Goal: Navigation & Orientation: Understand site structure

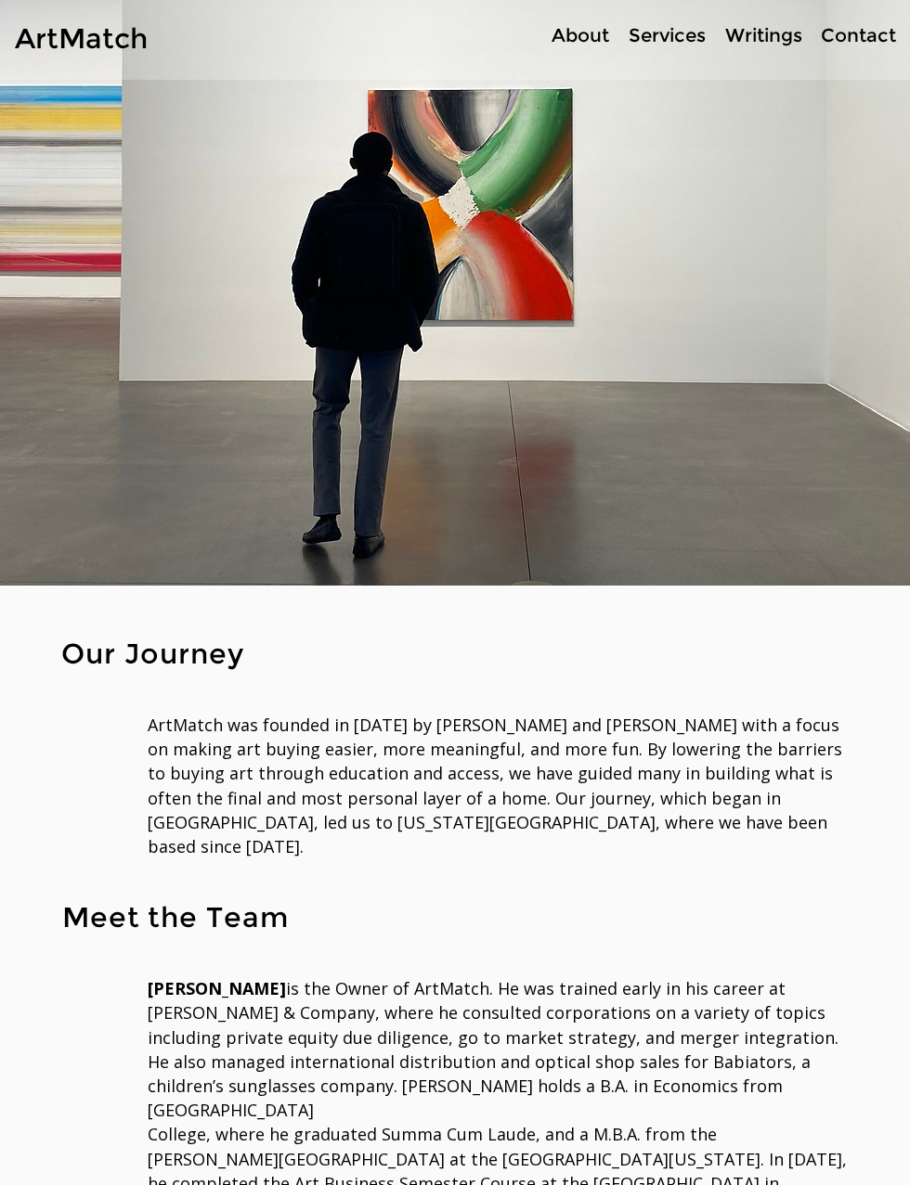
click at [663, 41] on p "Services" at bounding box center [667, 35] width 96 height 27
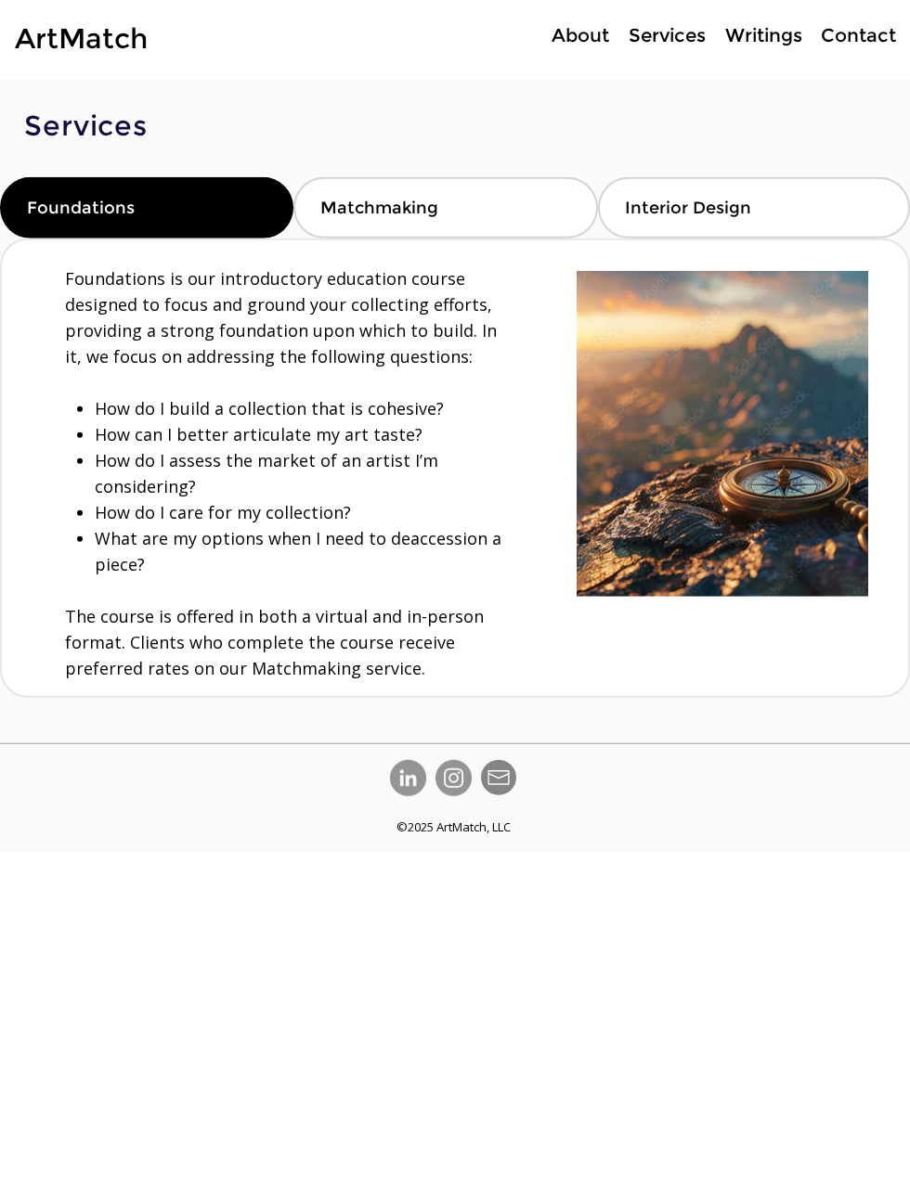
click at [755, 34] on p "Writings" at bounding box center [764, 35] width 96 height 27
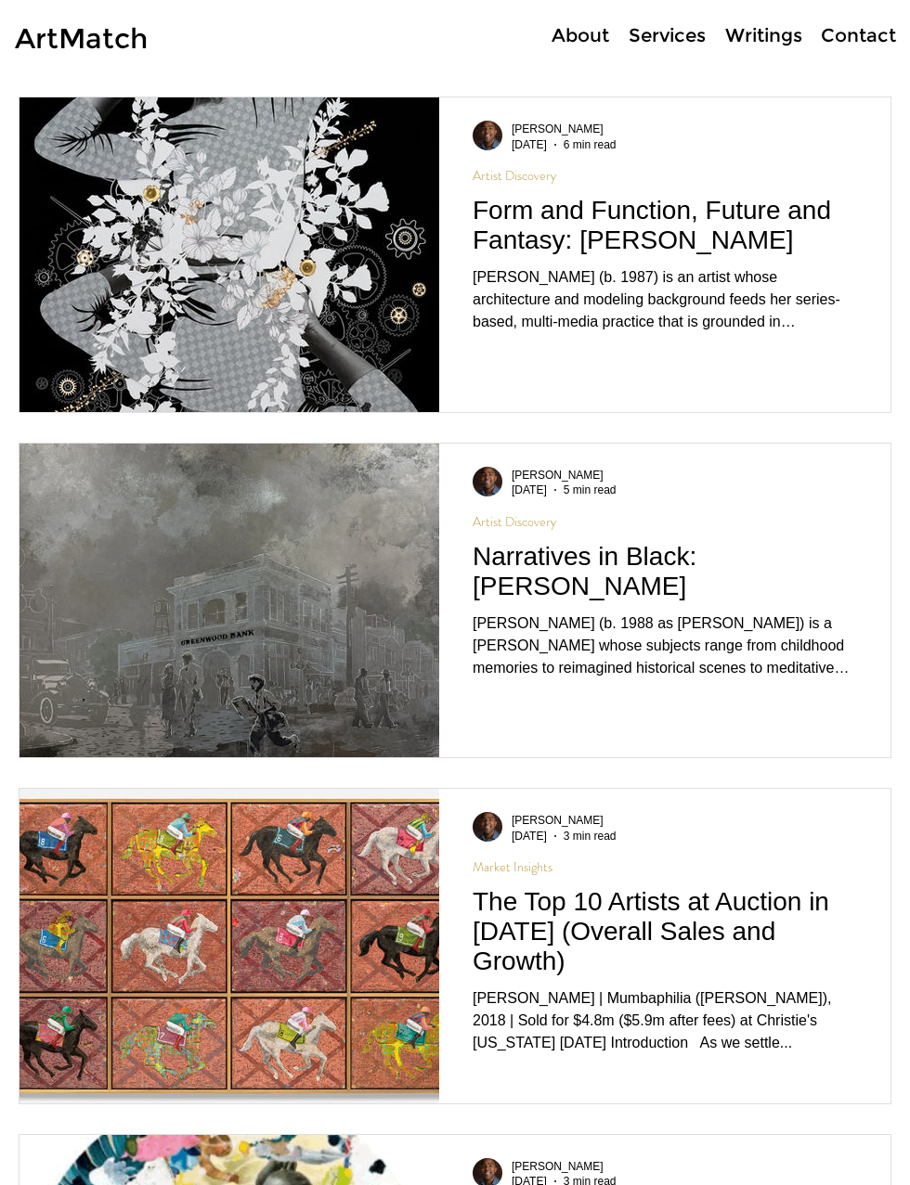
click at [858, 32] on p "Contact" at bounding box center [858, 35] width 94 height 27
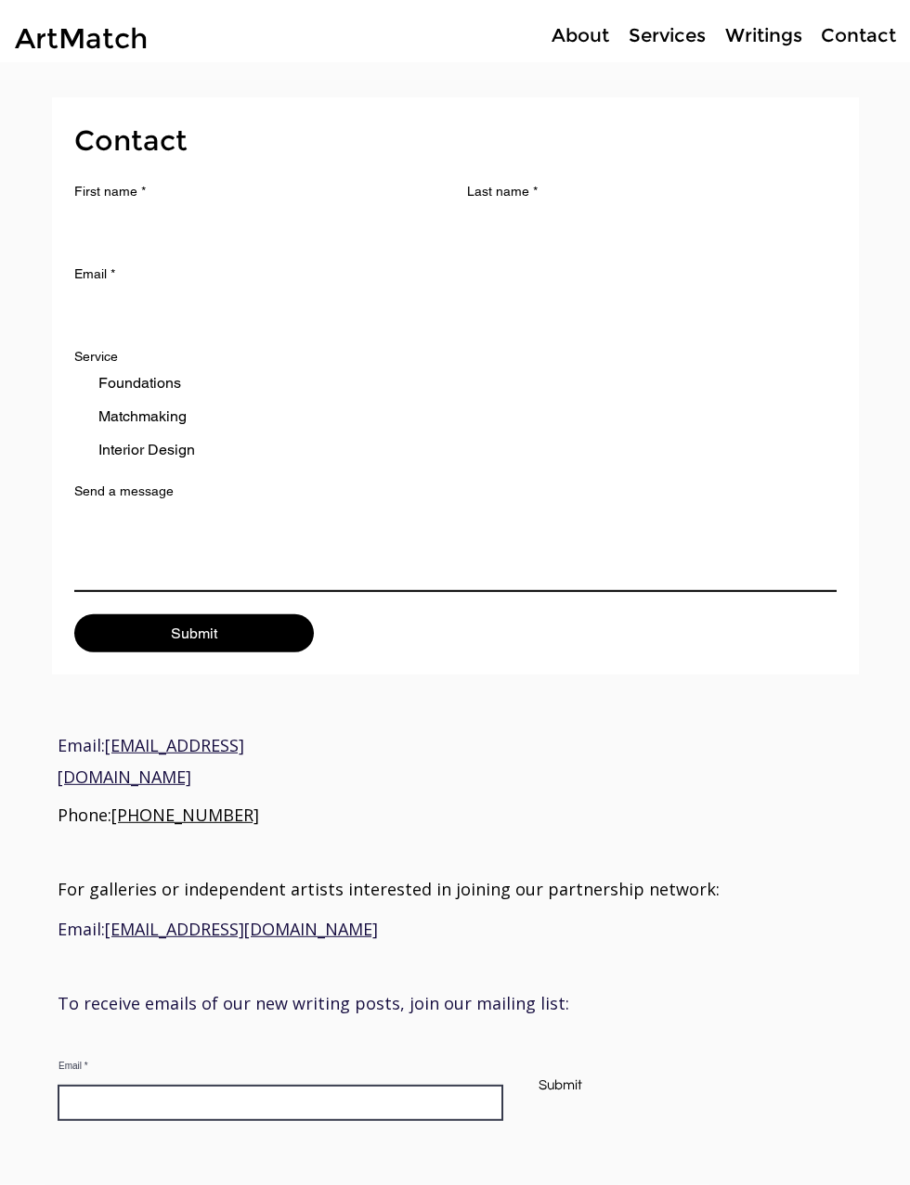
click at [589, 32] on p "About" at bounding box center [580, 35] width 76 height 27
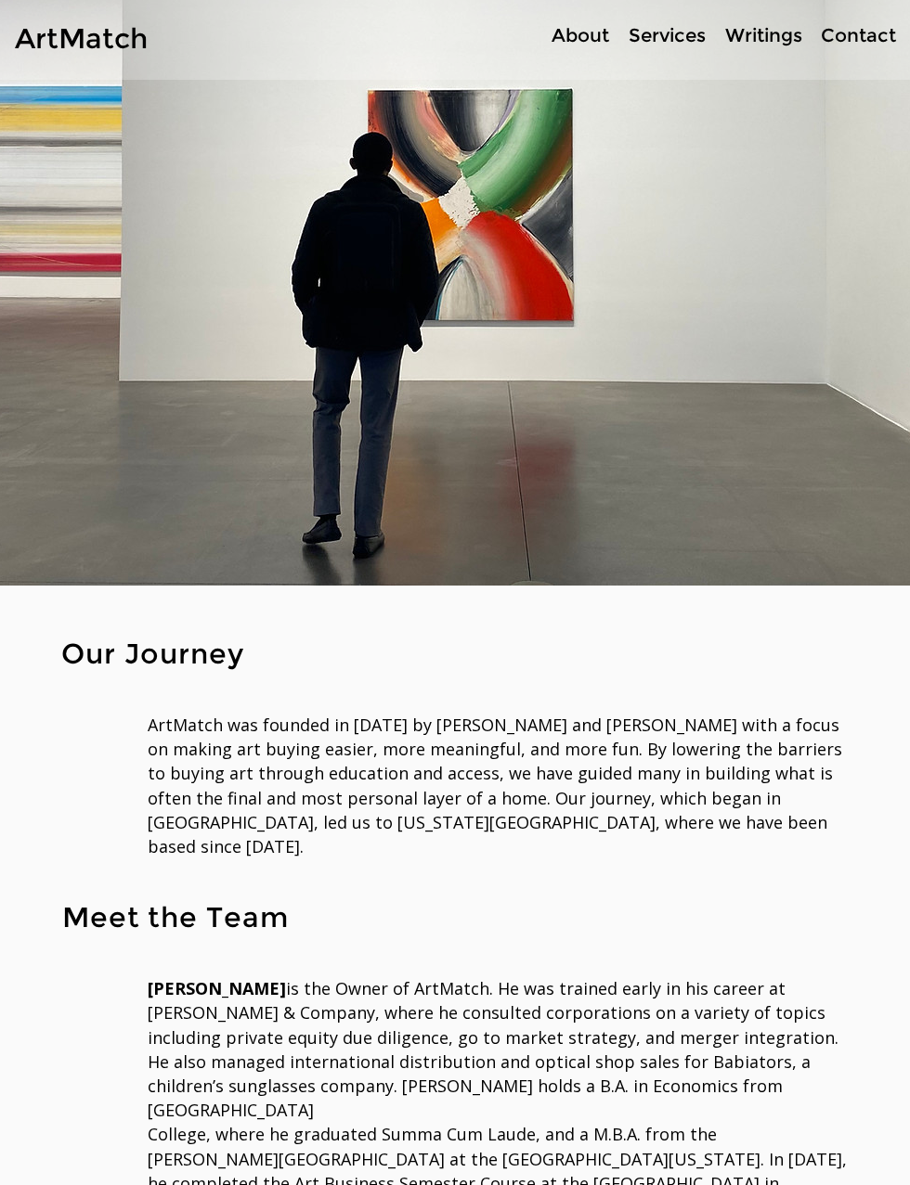
click at [663, 45] on p "Services" at bounding box center [667, 35] width 96 height 27
